Goal: Task Accomplishment & Management: Use online tool/utility

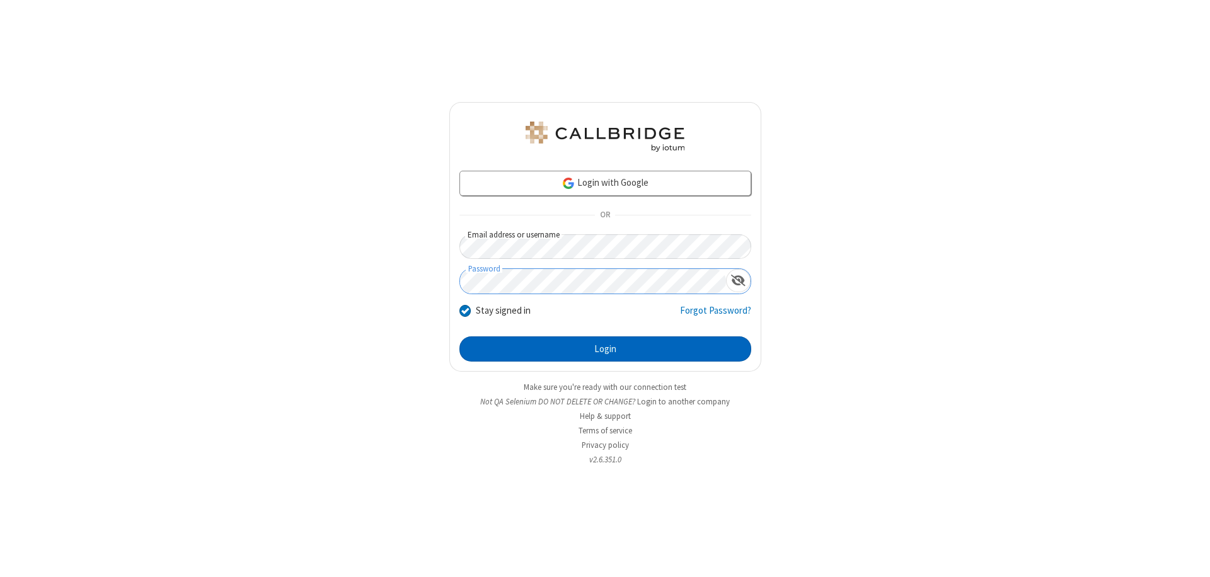
click at [605, 349] on button "Login" at bounding box center [606, 349] width 292 height 25
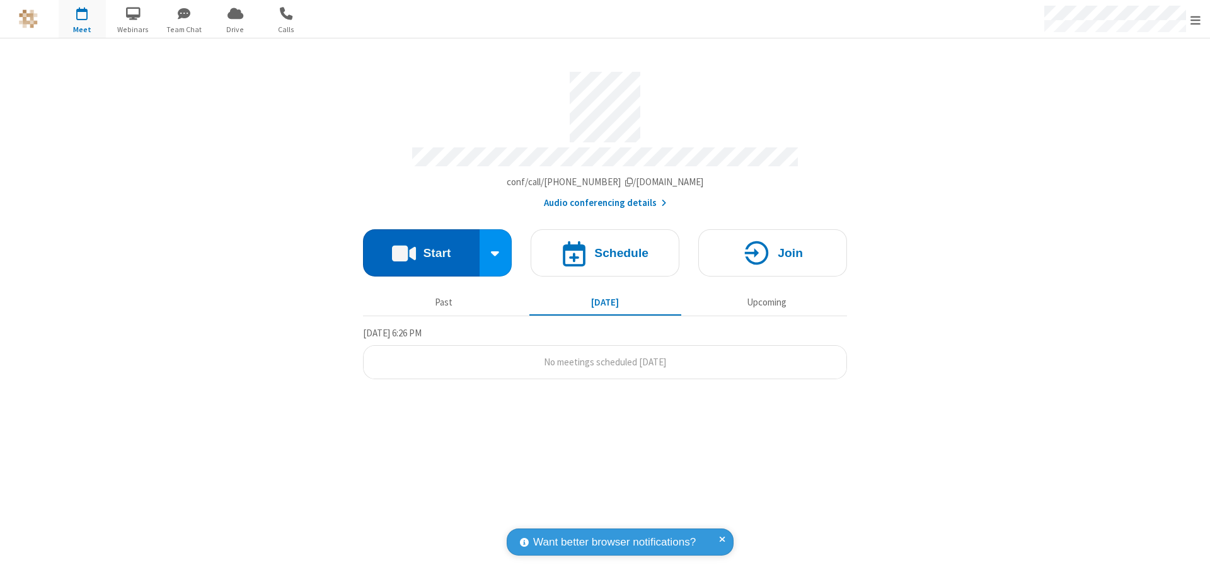
click at [421, 247] on button "Start" at bounding box center [421, 252] width 117 height 47
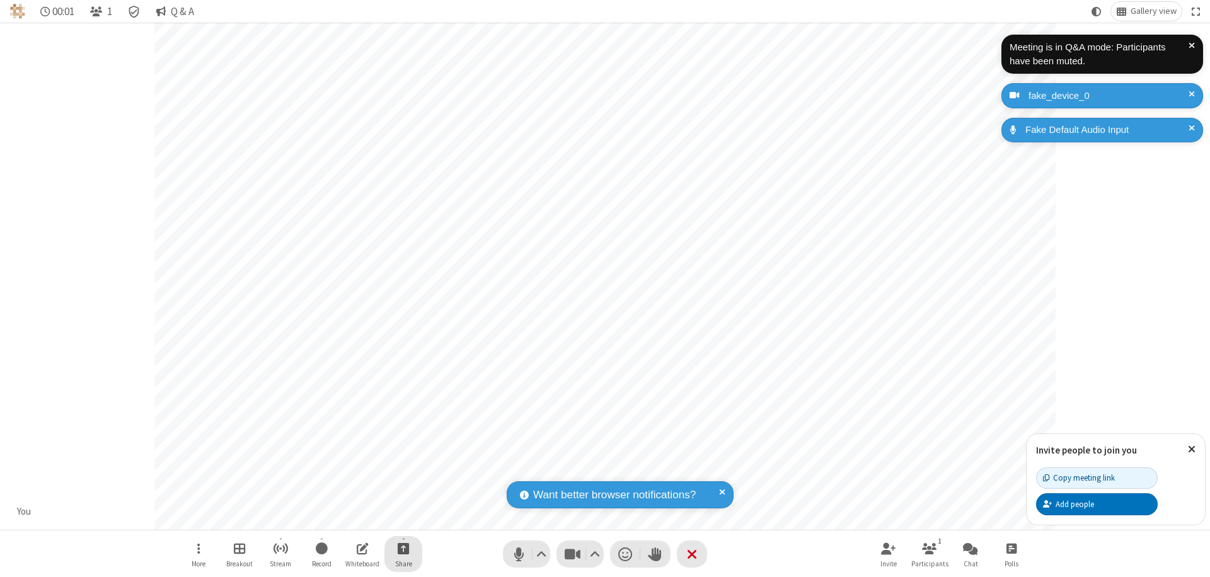
click at [403, 548] on span "Start sharing" at bounding box center [404, 549] width 12 height 16
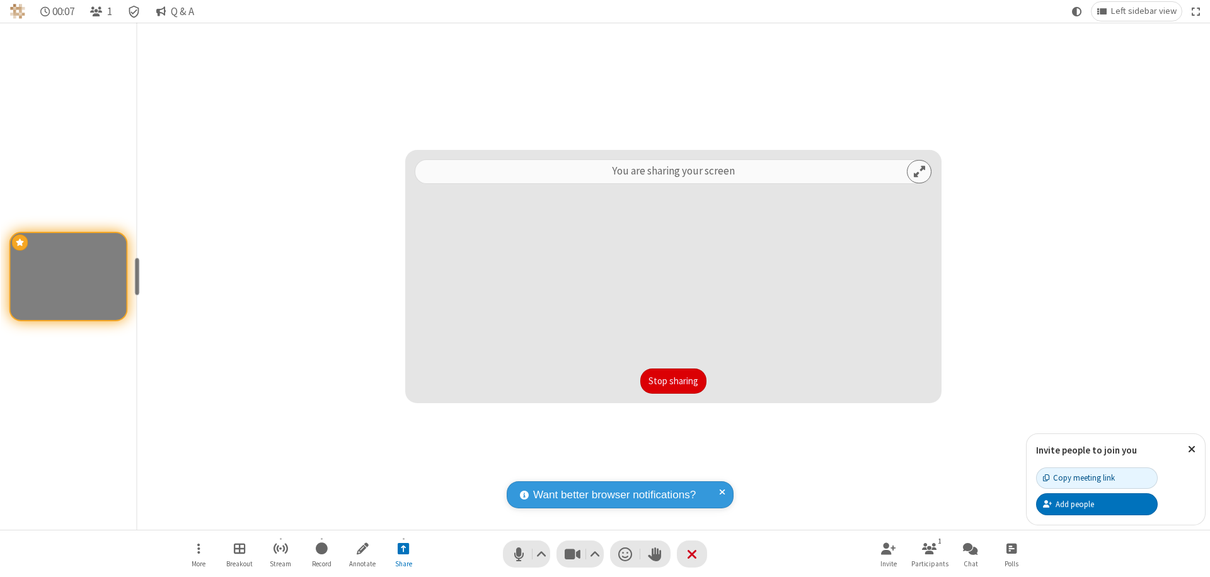
click at [673, 381] on button "Stop sharing" at bounding box center [673, 381] width 66 height 25
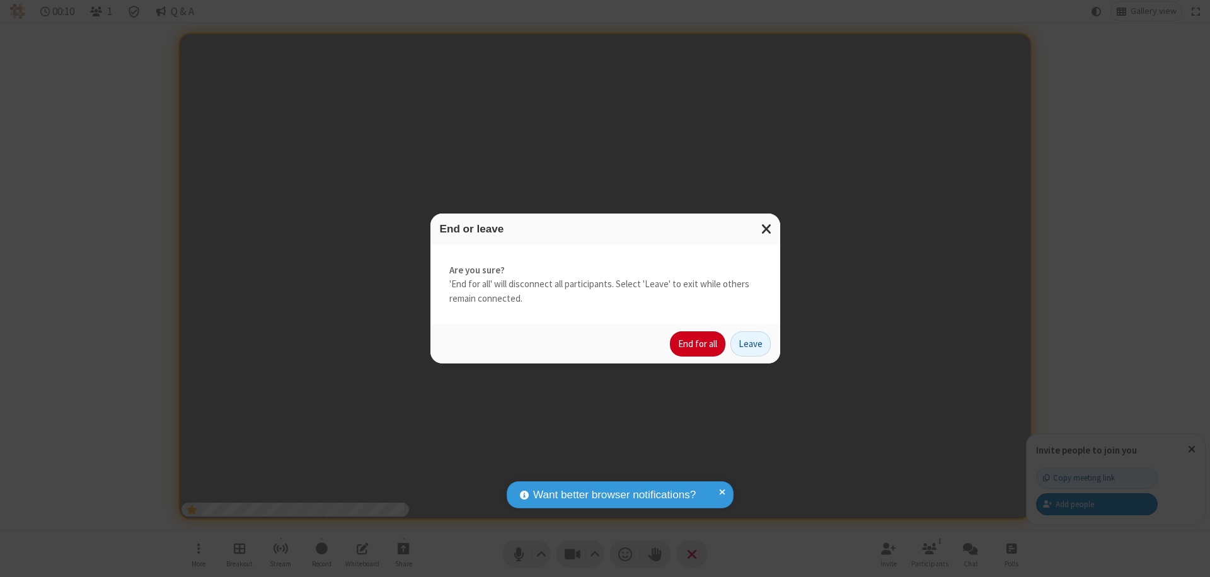
click at [698, 344] on button "End for all" at bounding box center [697, 344] width 55 height 25
